Goal: Information Seeking & Learning: Compare options

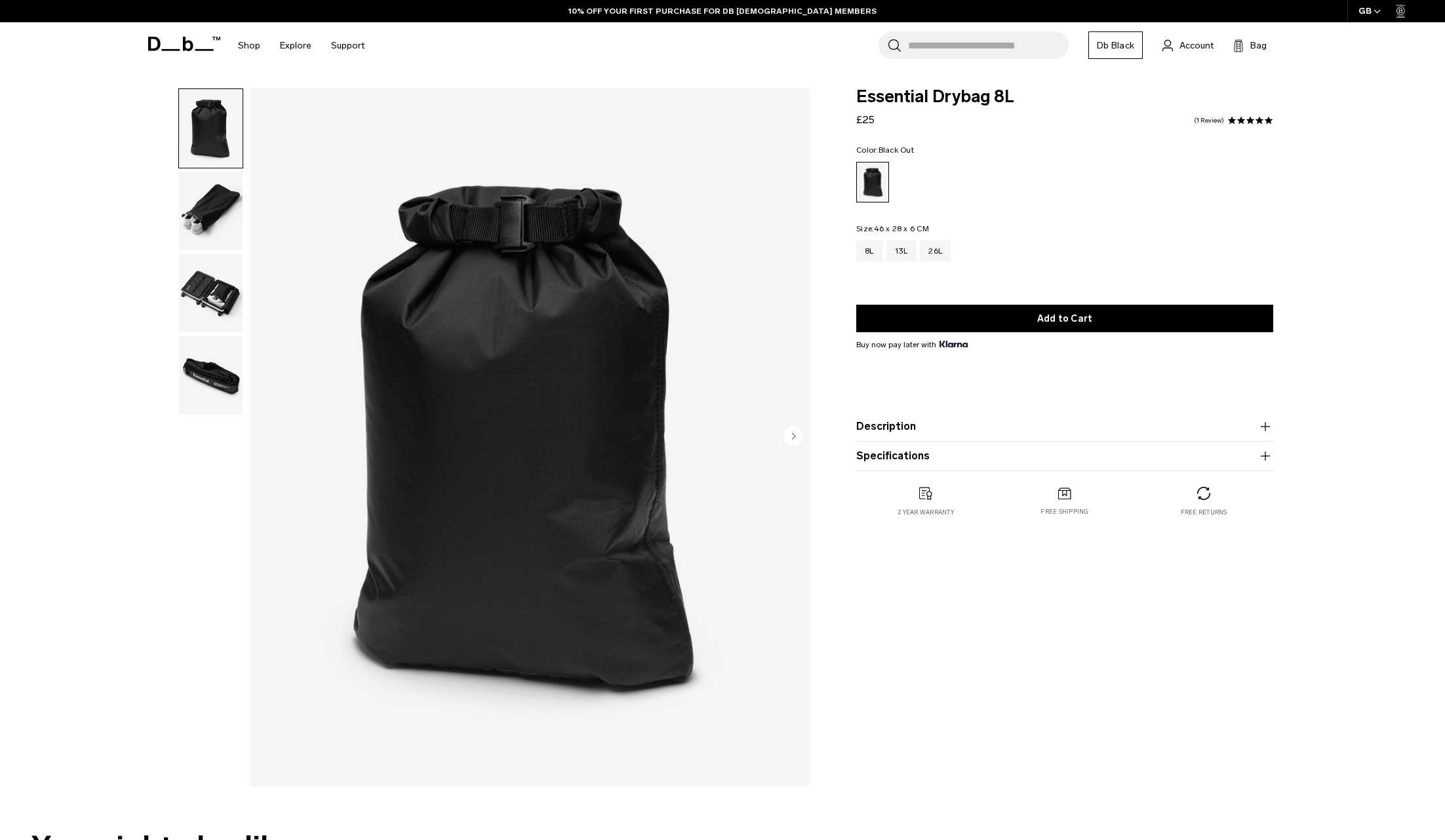
click at [201, 299] on img "button" at bounding box center [211, 294] width 64 height 79
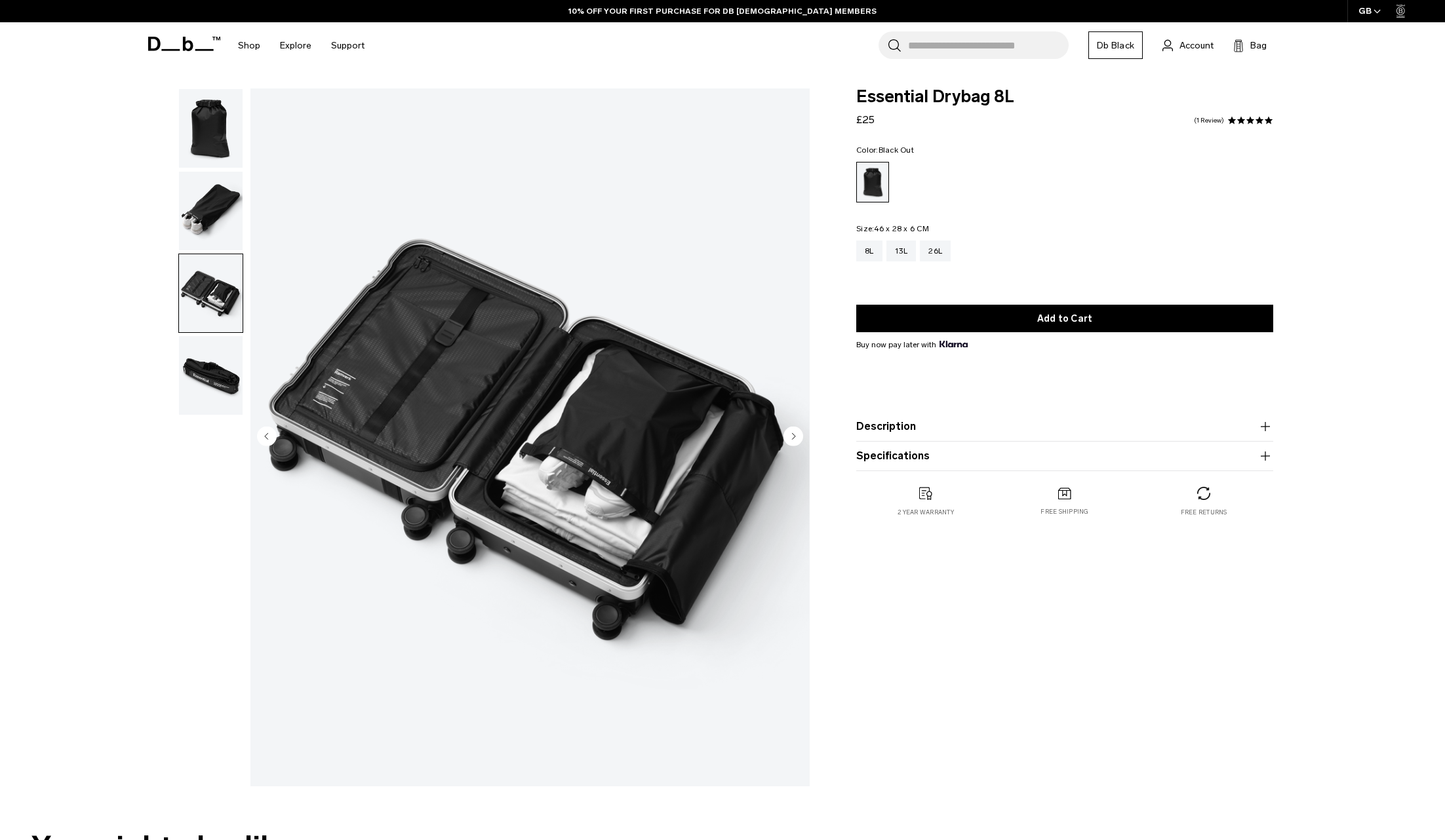
click at [207, 374] on img "button" at bounding box center [211, 375] width 64 height 79
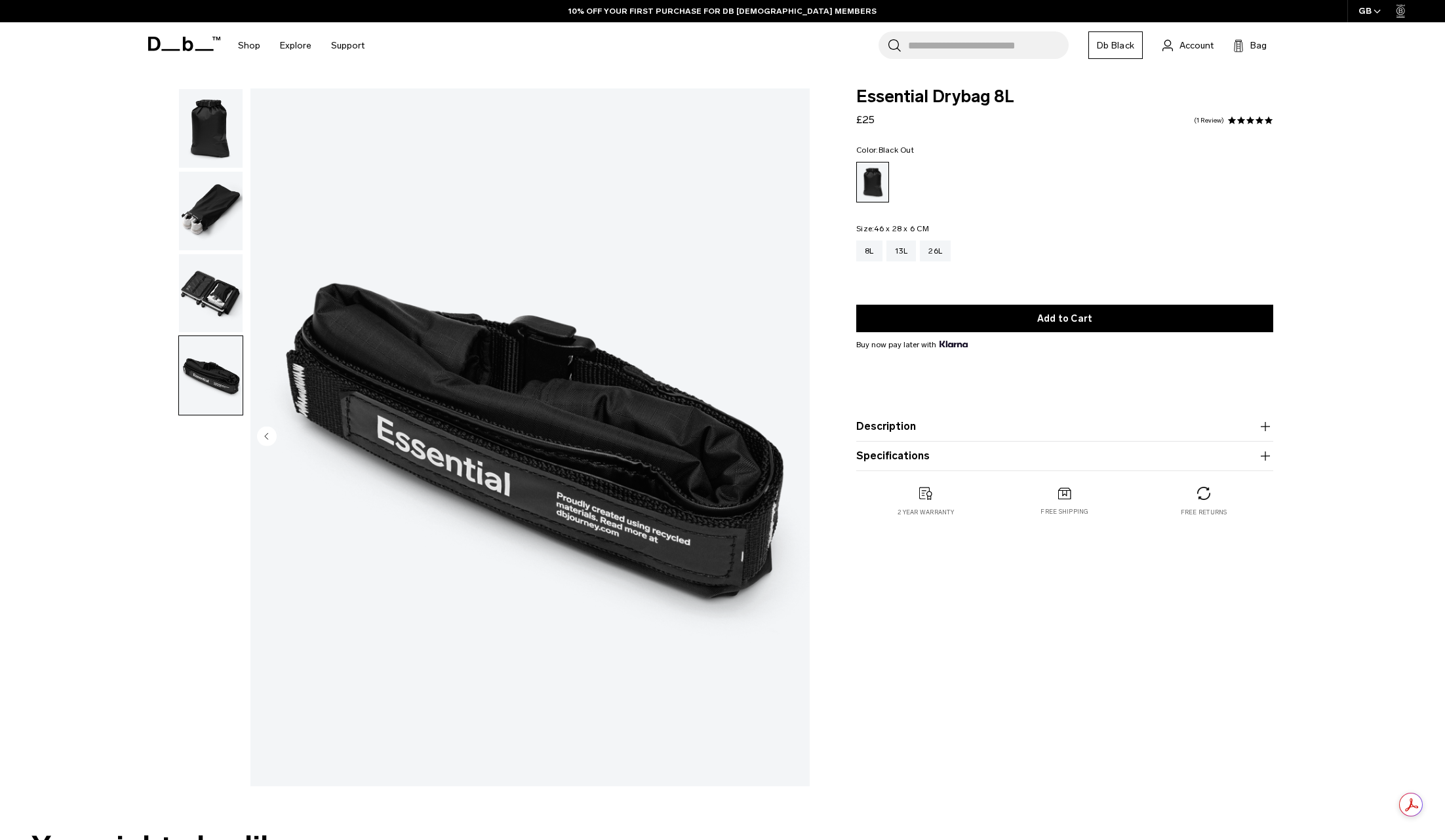
click at [213, 188] on img "button" at bounding box center [211, 211] width 64 height 79
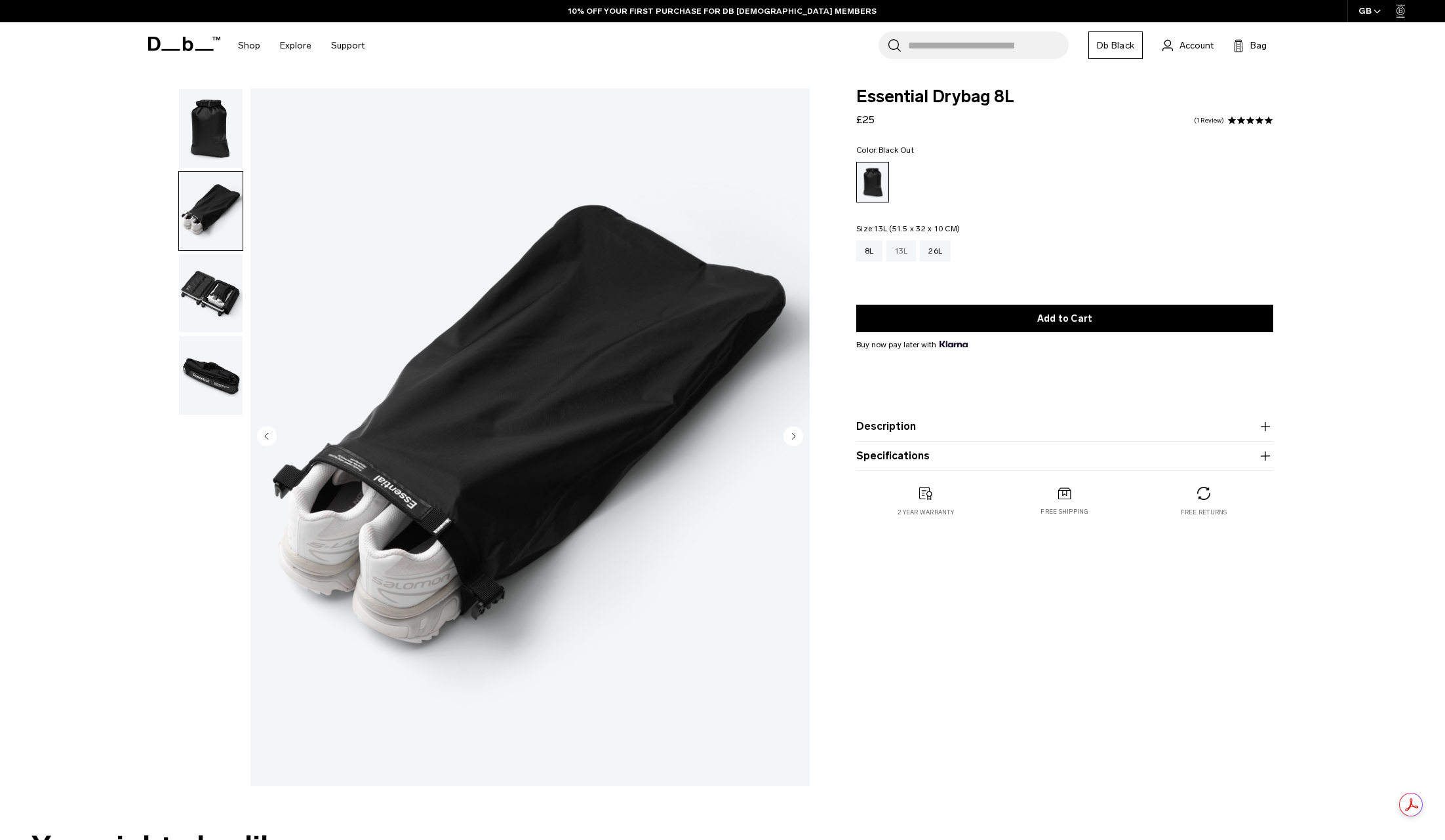
click at [899, 254] on div "13L" at bounding box center [902, 251] width 30 height 21
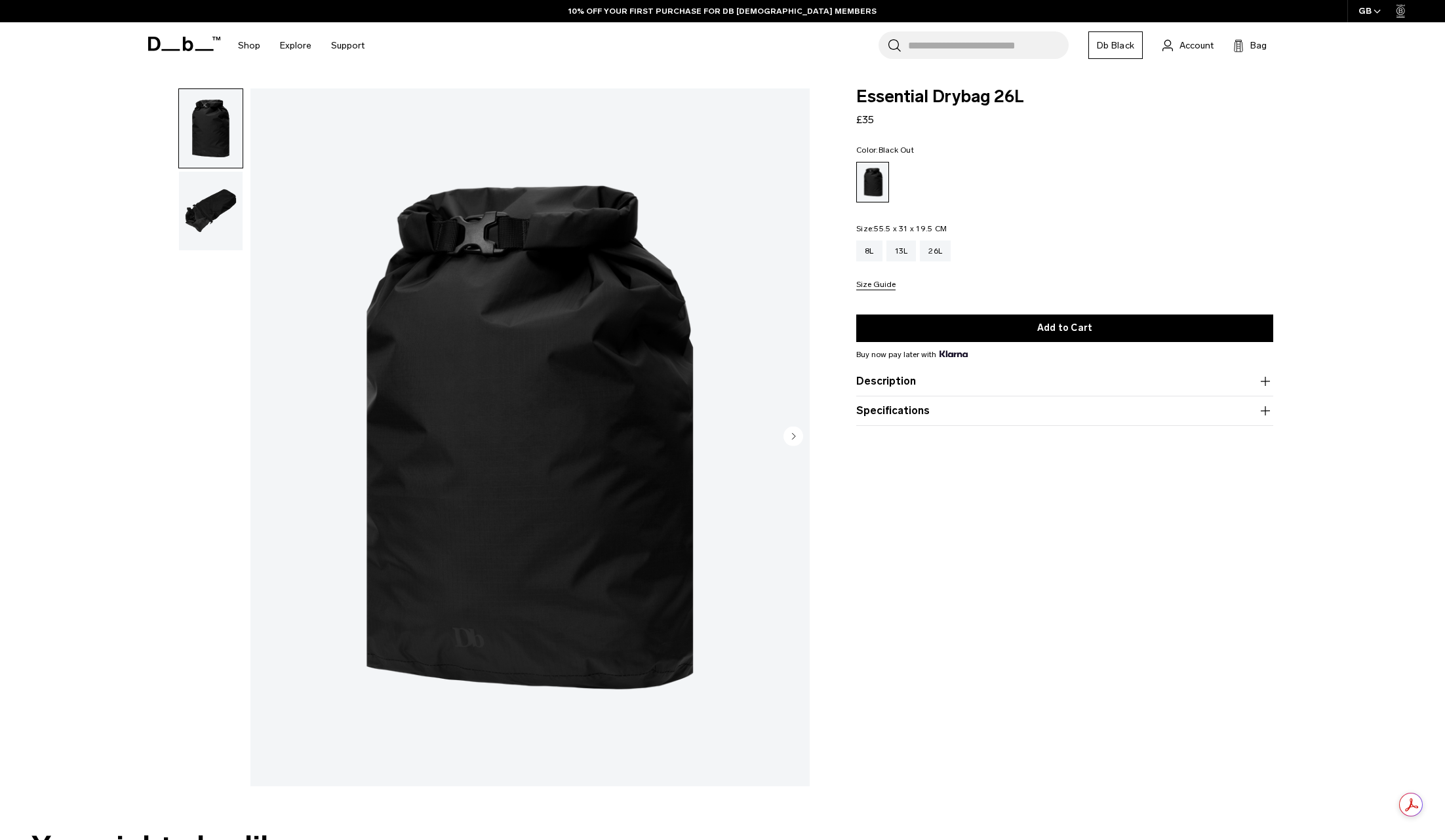
click at [216, 205] on img "button" at bounding box center [211, 211] width 64 height 79
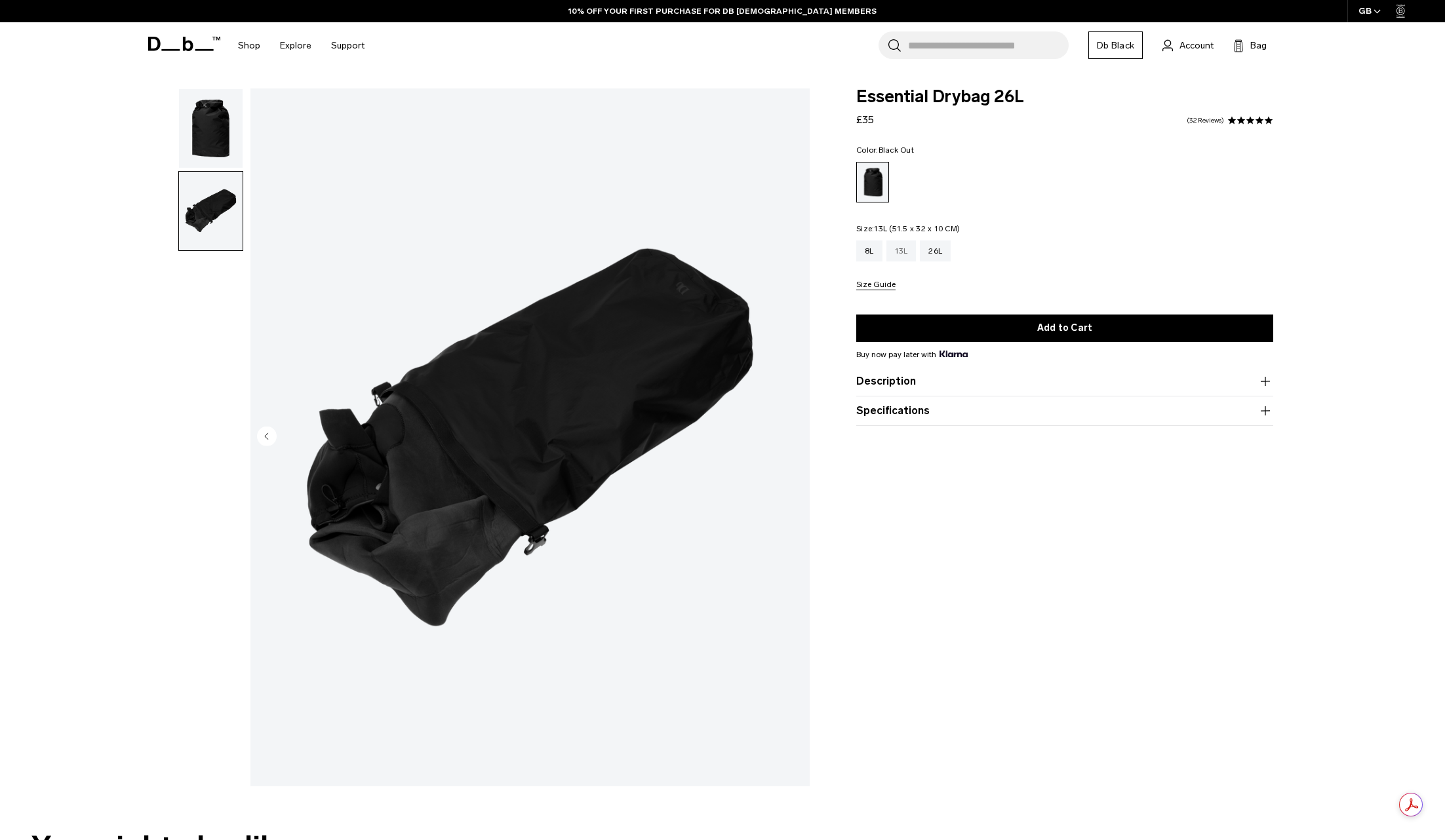
click at [904, 250] on div "13L" at bounding box center [902, 251] width 30 height 21
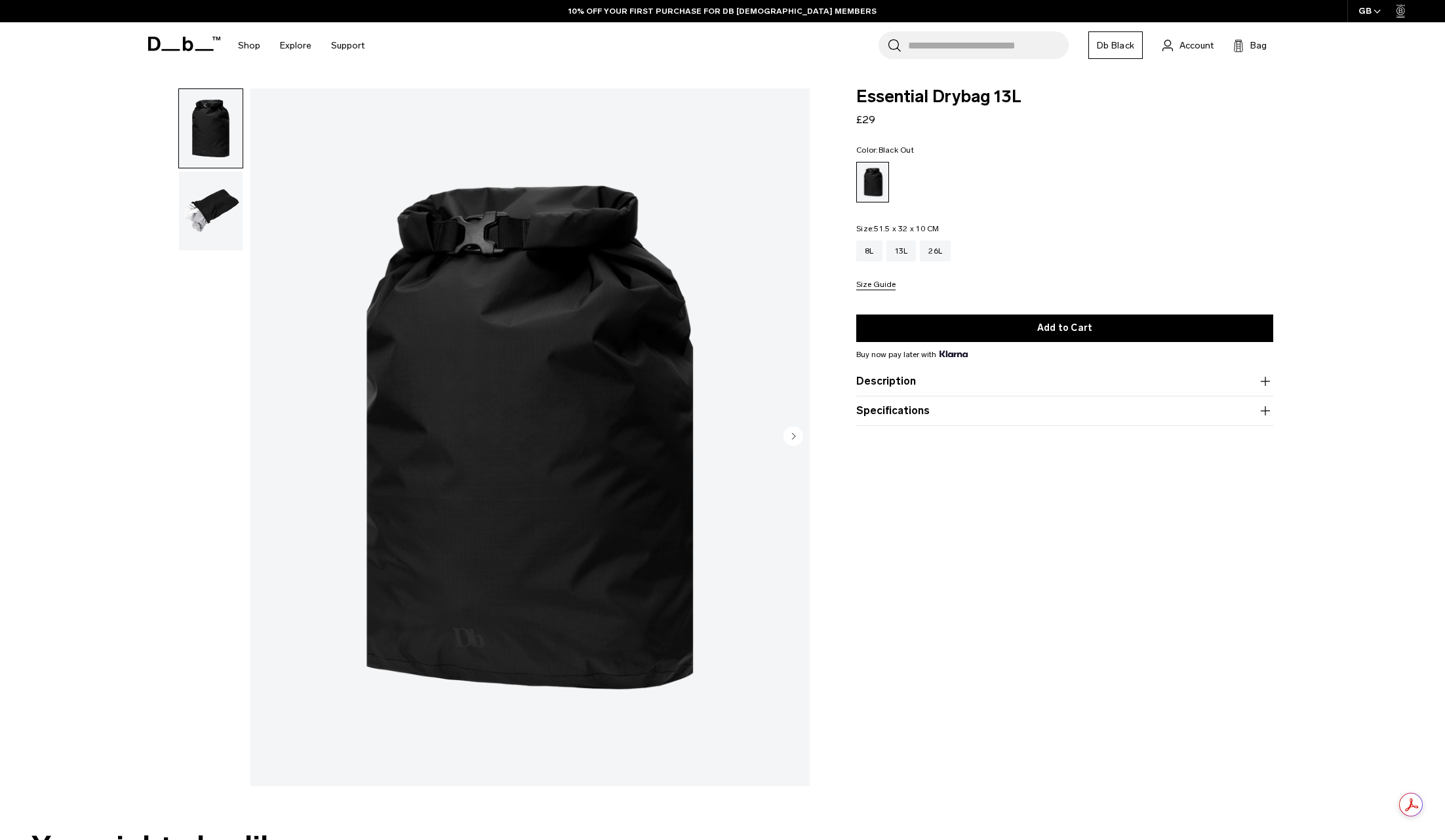
click at [185, 204] on img "button" at bounding box center [211, 211] width 64 height 79
click at [198, 215] on img "button" at bounding box center [211, 211] width 64 height 79
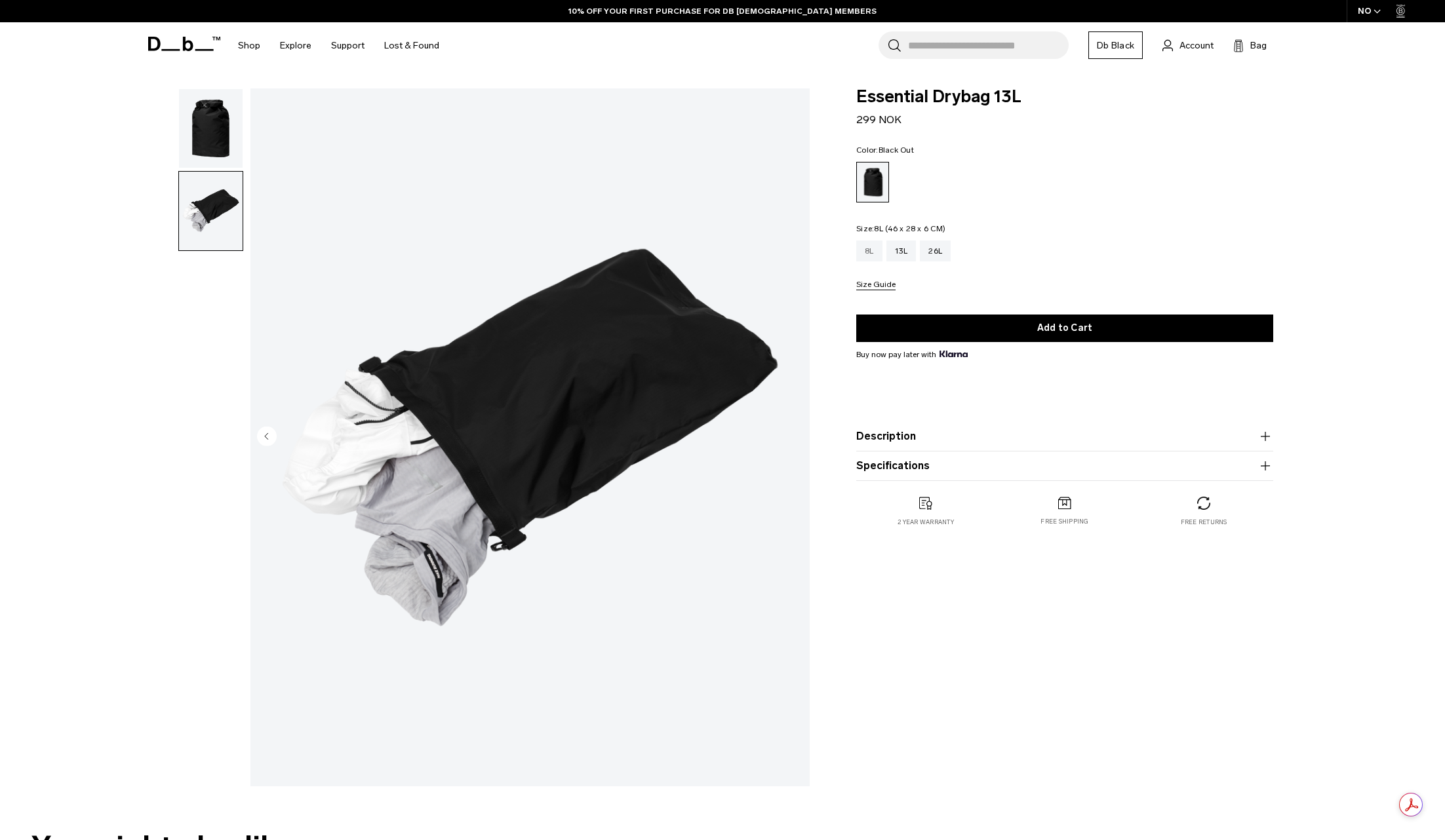
click at [867, 256] on div "8L" at bounding box center [869, 251] width 26 height 21
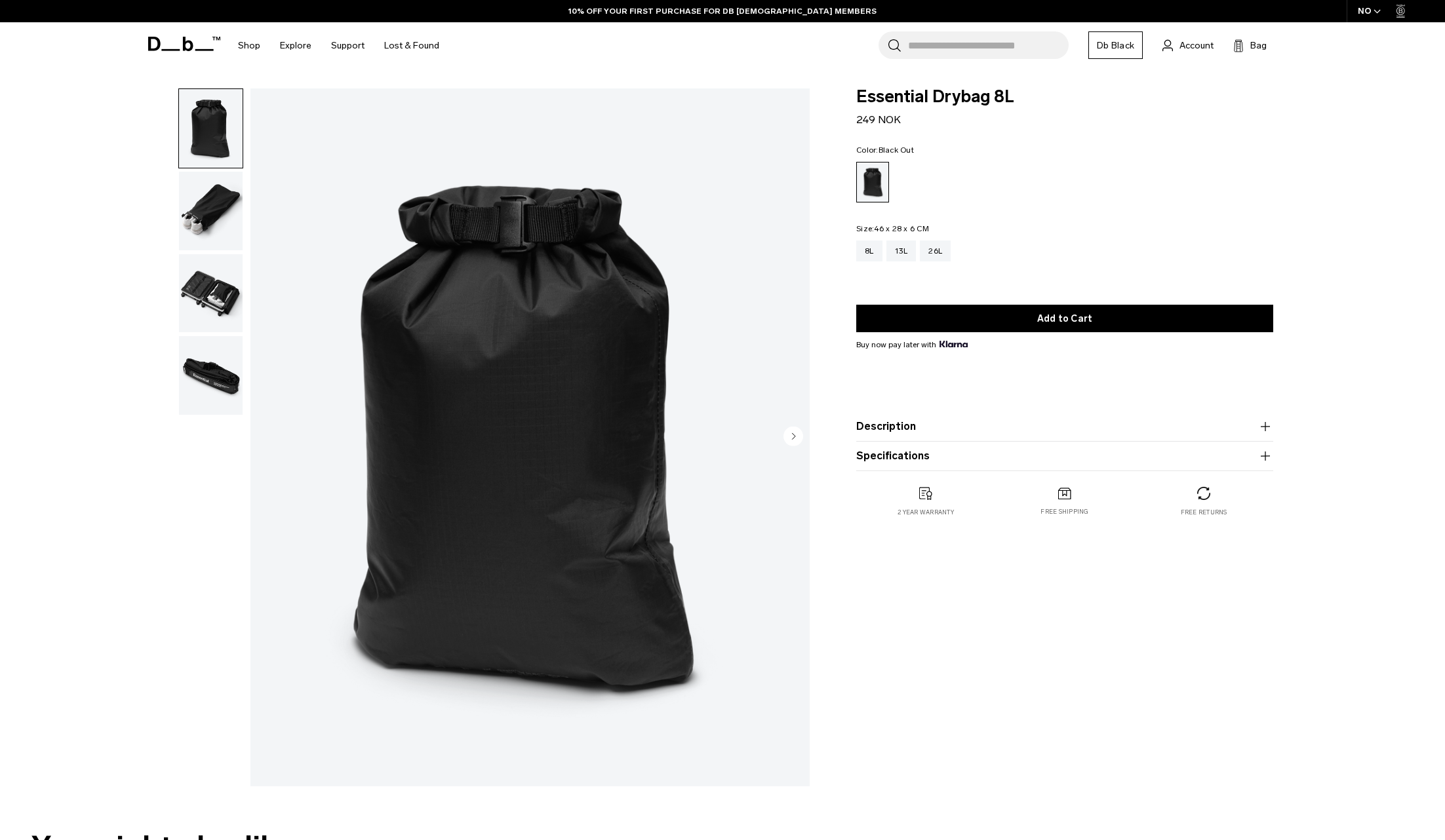
click at [208, 295] on img "button" at bounding box center [211, 294] width 64 height 79
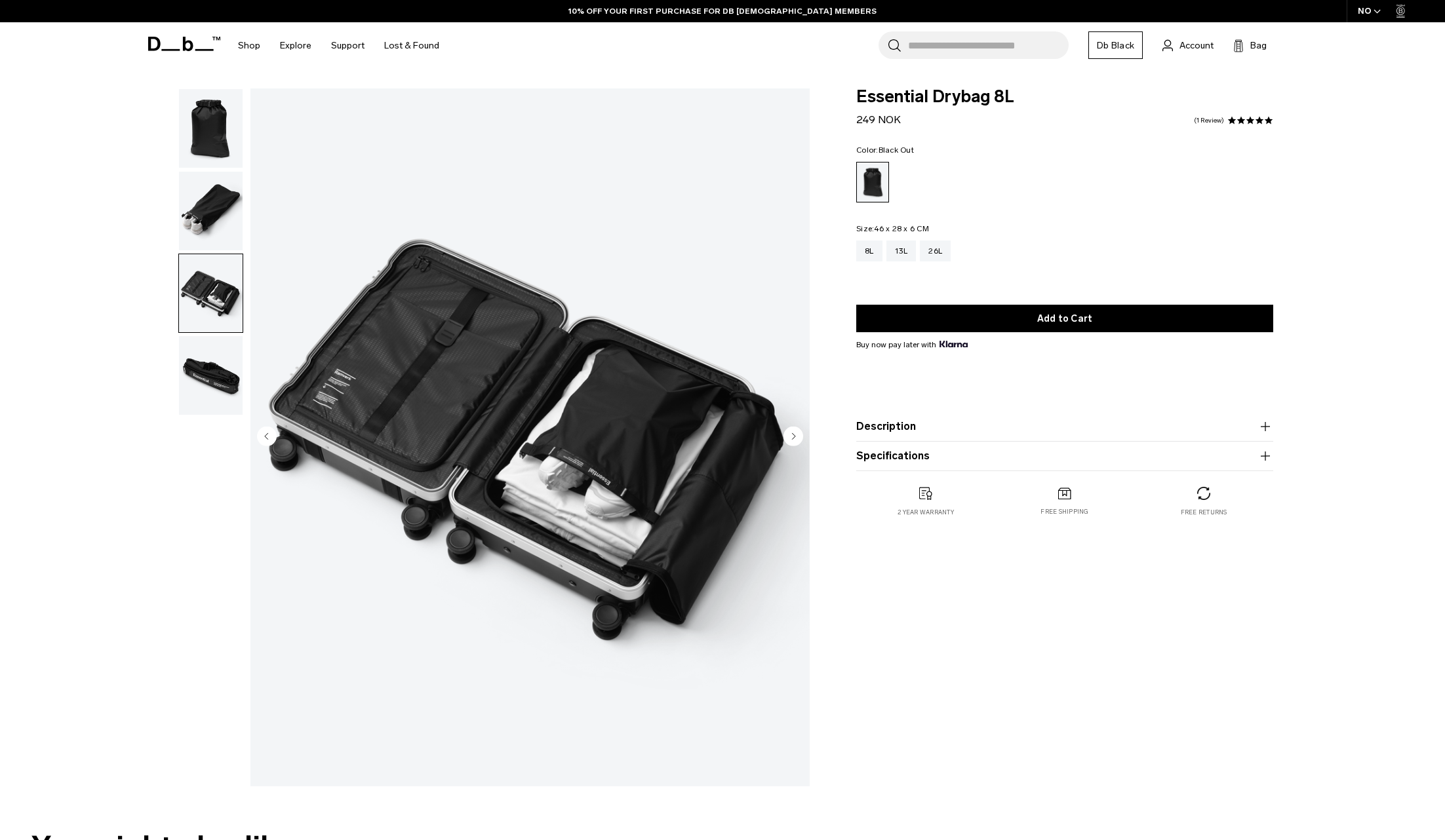
click at [208, 396] on img "button" at bounding box center [211, 375] width 64 height 79
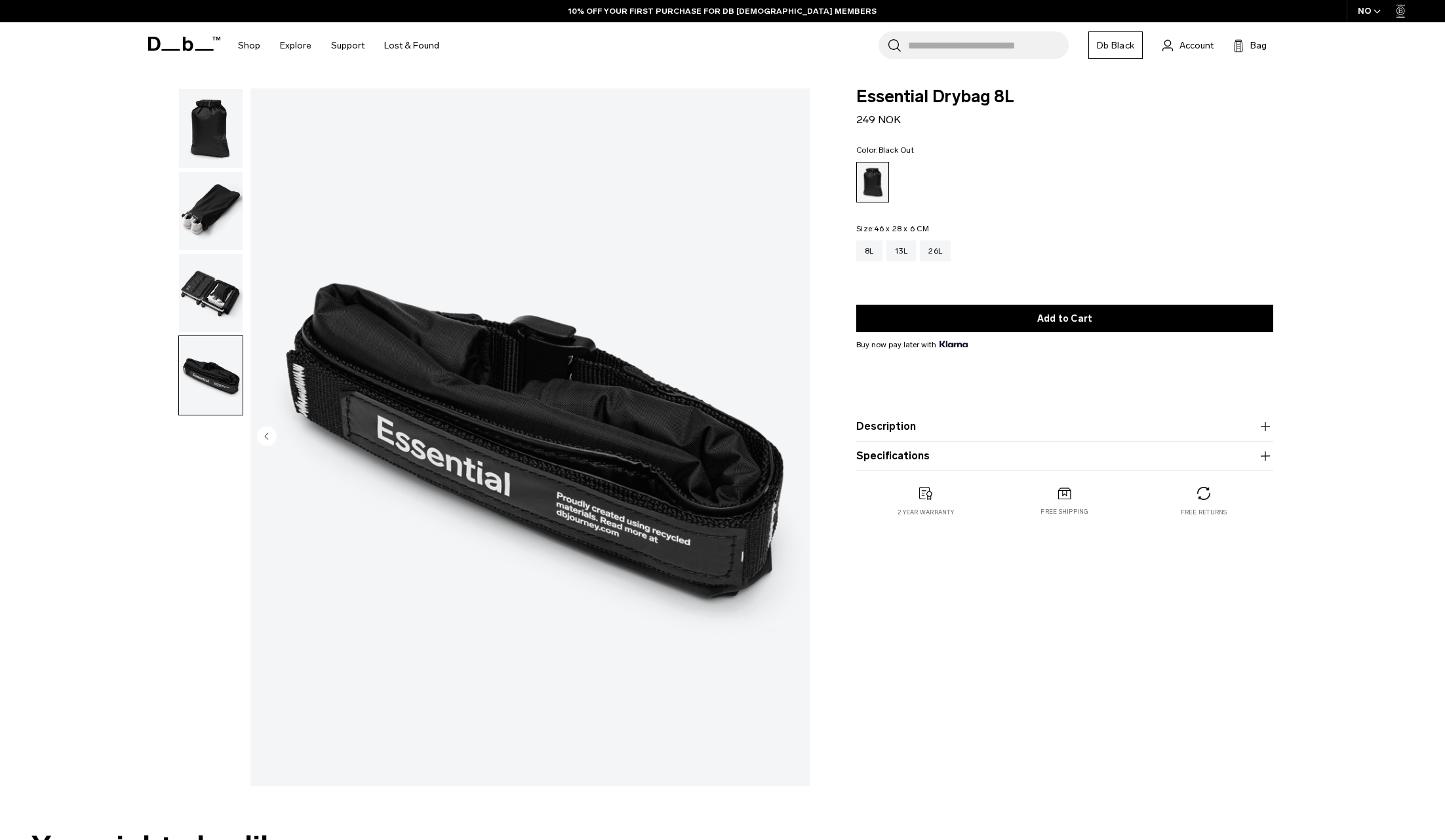
click at [199, 197] on img "button" at bounding box center [211, 211] width 64 height 79
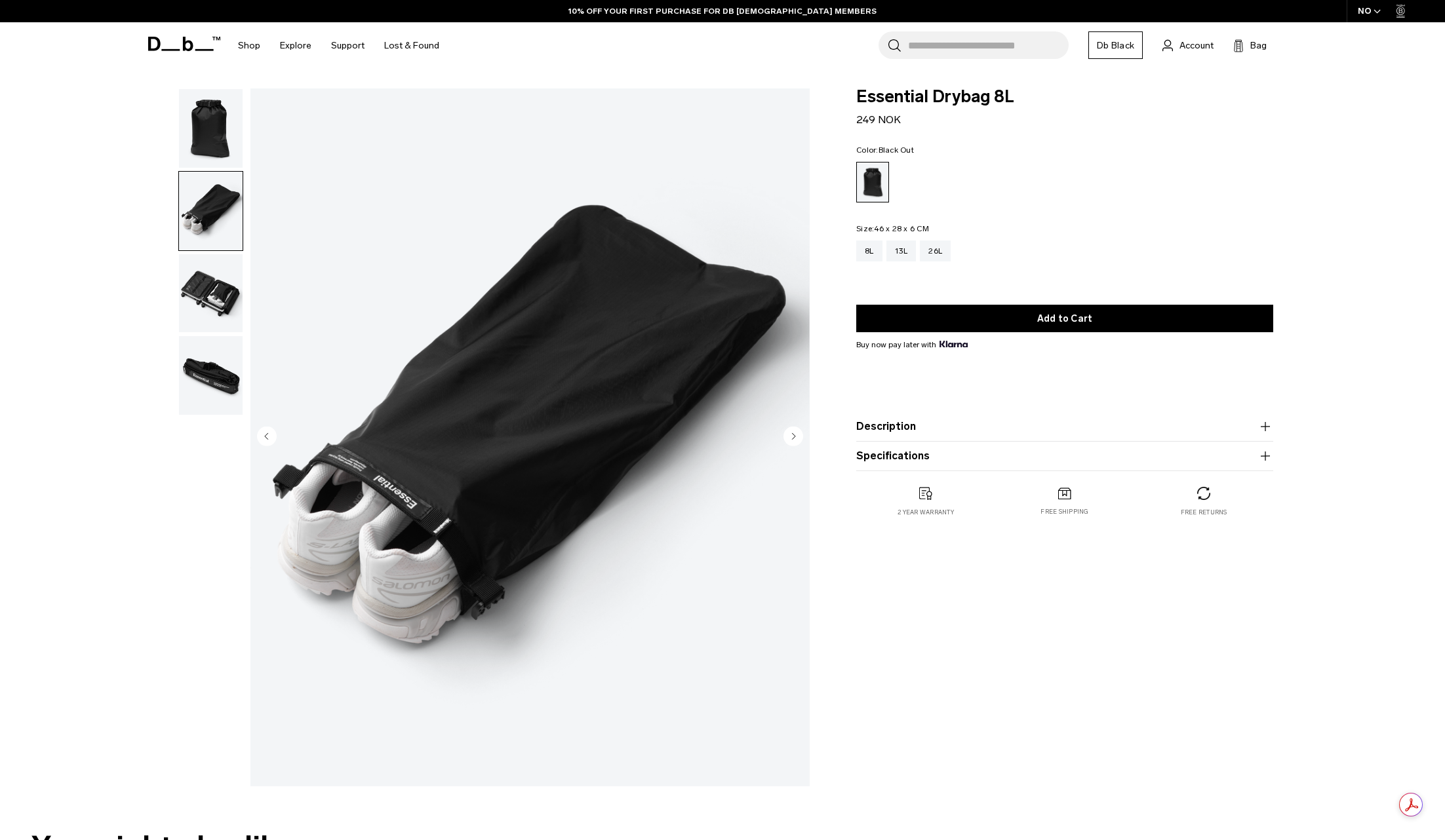
click at [200, 123] on img "button" at bounding box center [211, 128] width 64 height 79
